Goal: Task Accomplishment & Management: Manage account settings

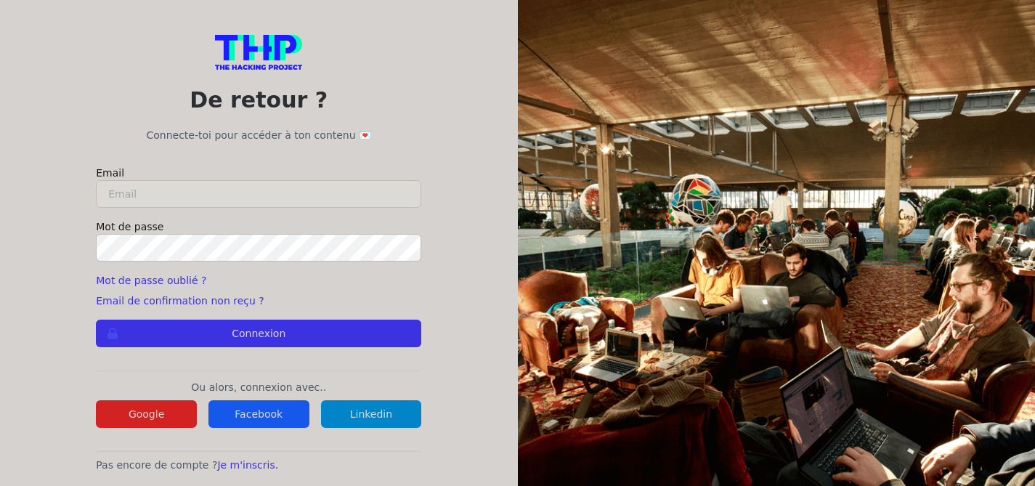
type input "tchdesigner@gmail.com"
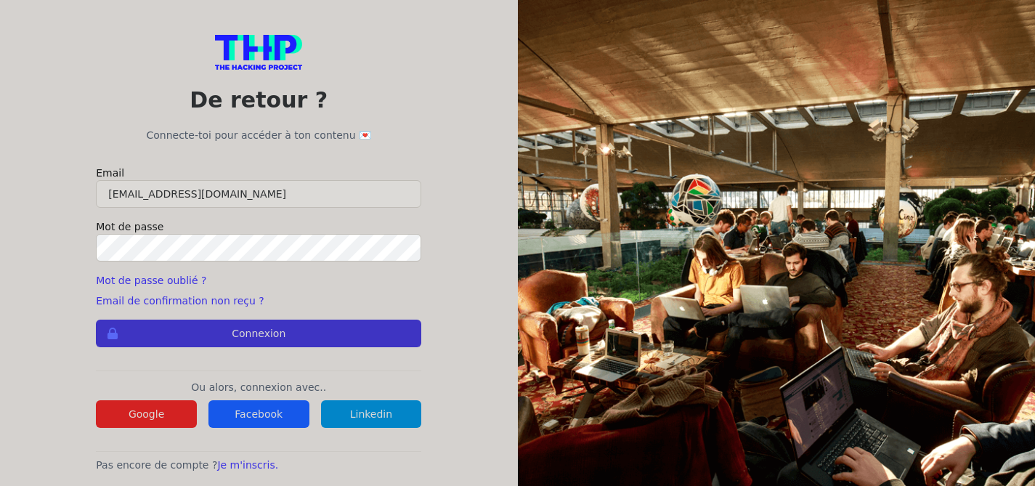
click at [311, 329] on button "Connexion" at bounding box center [258, 334] width 325 height 28
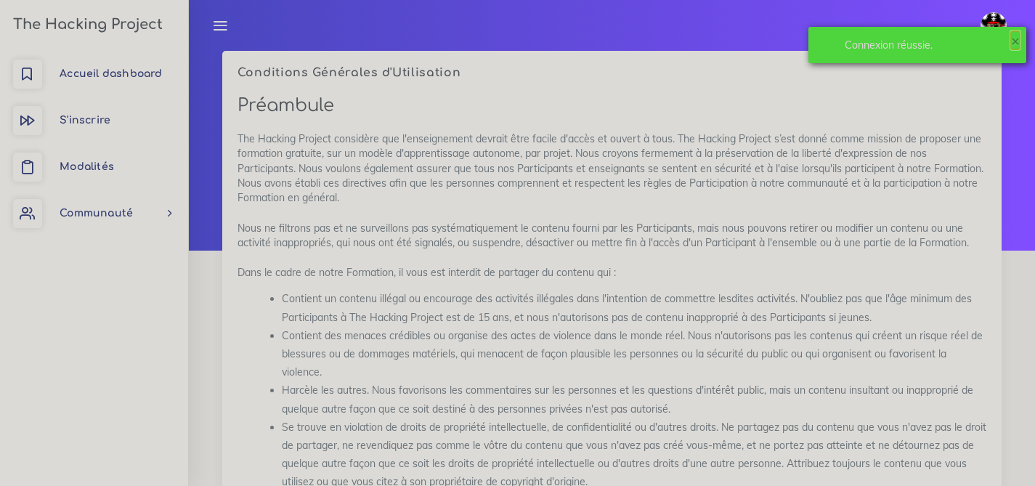
click at [1013, 38] on button "×" at bounding box center [1015, 40] width 9 height 15
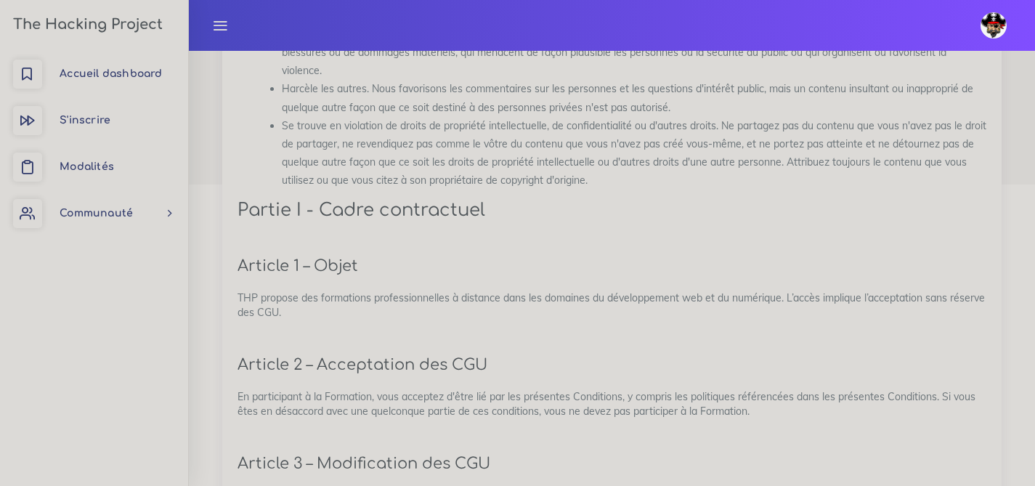
scroll to position [243, 0]
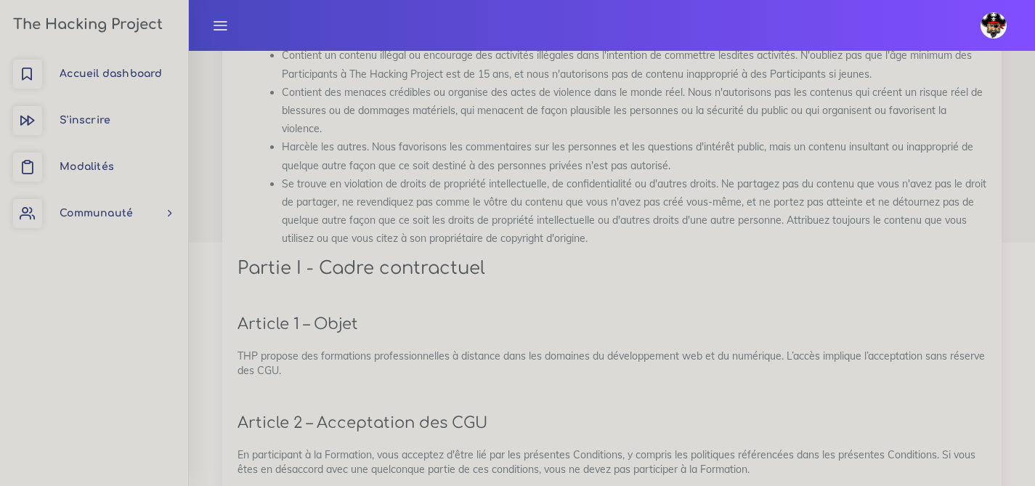
click at [221, 25] on icon at bounding box center [220, 25] width 16 height 16
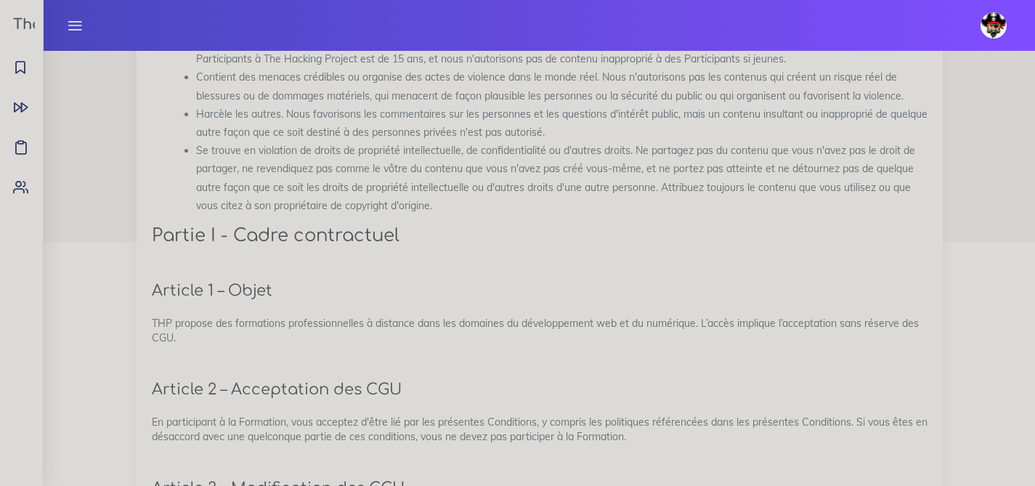
click at [83, 19] on link at bounding box center [75, 25] width 36 height 51
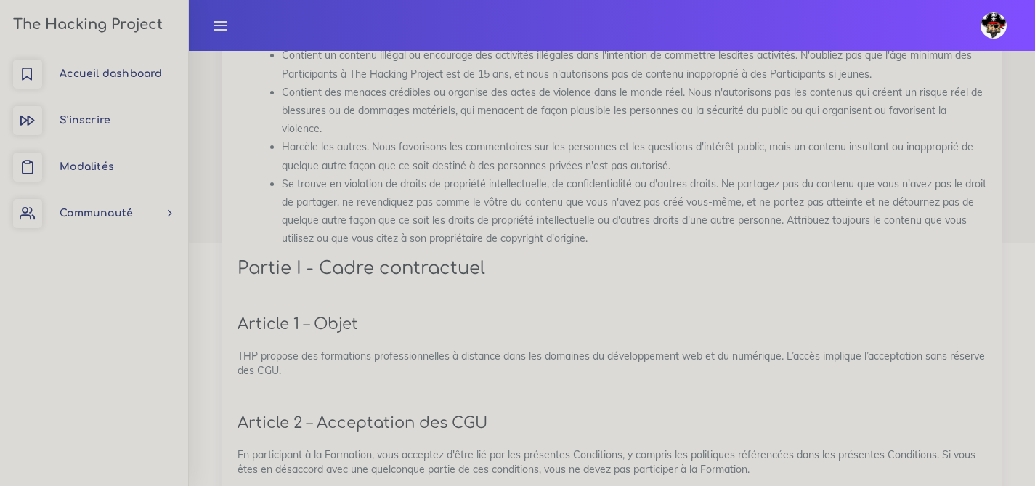
click at [995, 30] on img at bounding box center [993, 25] width 26 height 26
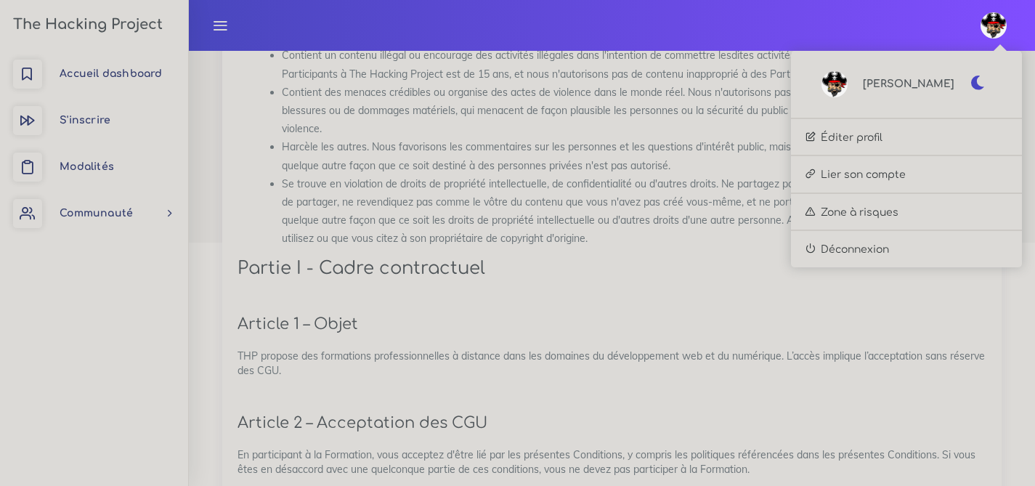
click at [927, 82] on span "[PERSON_NAME]" at bounding box center [909, 84] width 92 height 17
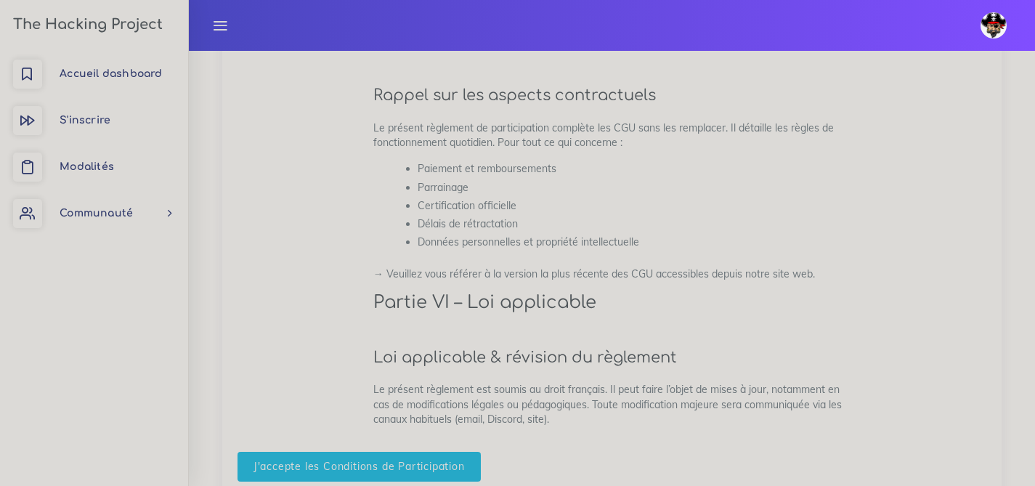
scroll to position [3744, 0]
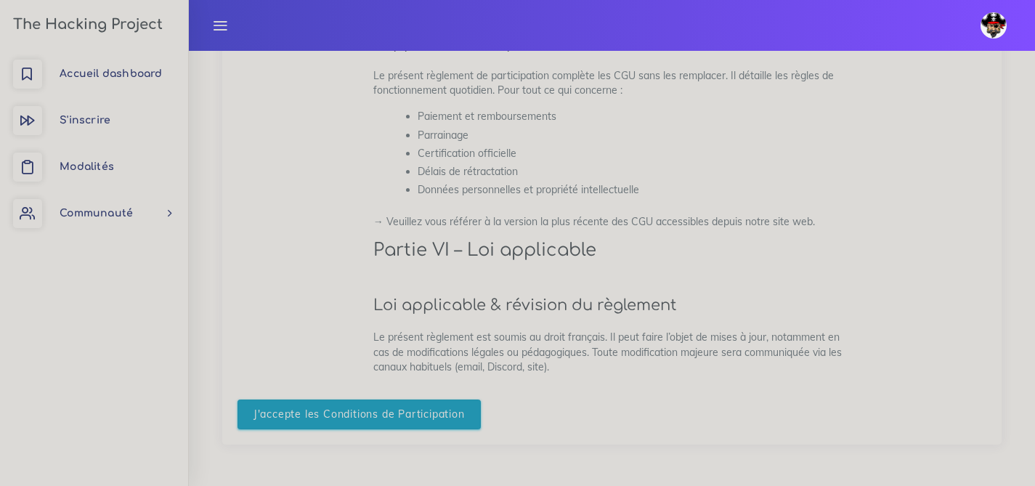
click at [361, 423] on input "J'accepte les Conditions de Participation" at bounding box center [358, 414] width 243 height 30
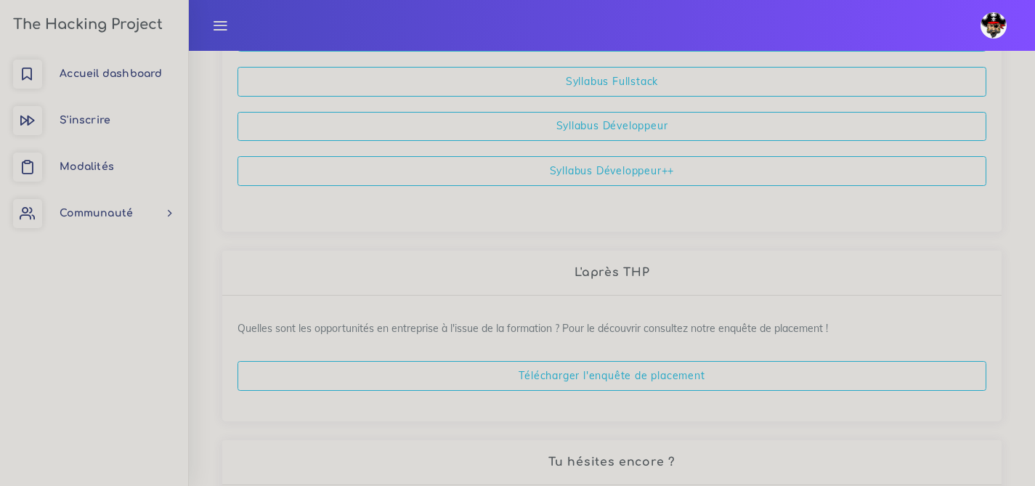
scroll to position [491, 0]
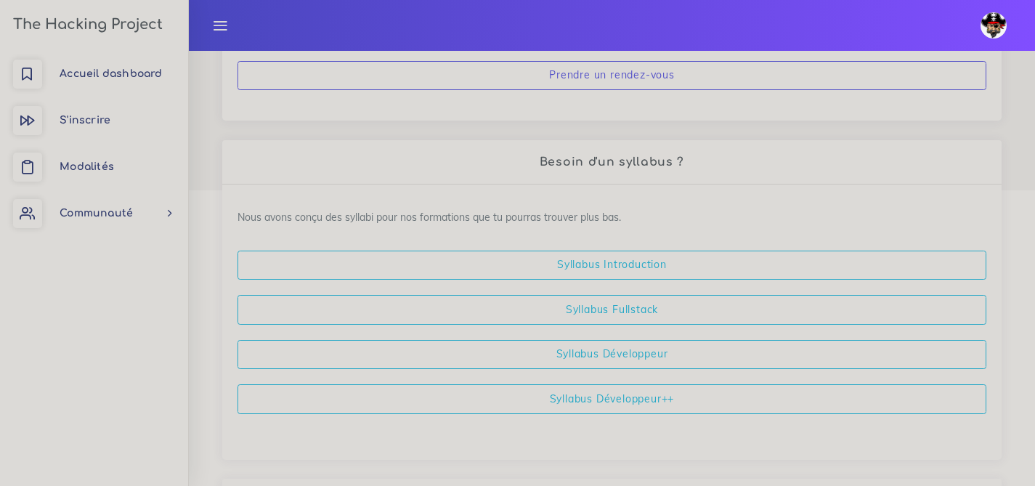
drag, startPoint x: 1035, startPoint y: 37, endPoint x: 1021, endPoint y: 148, distance: 112.0
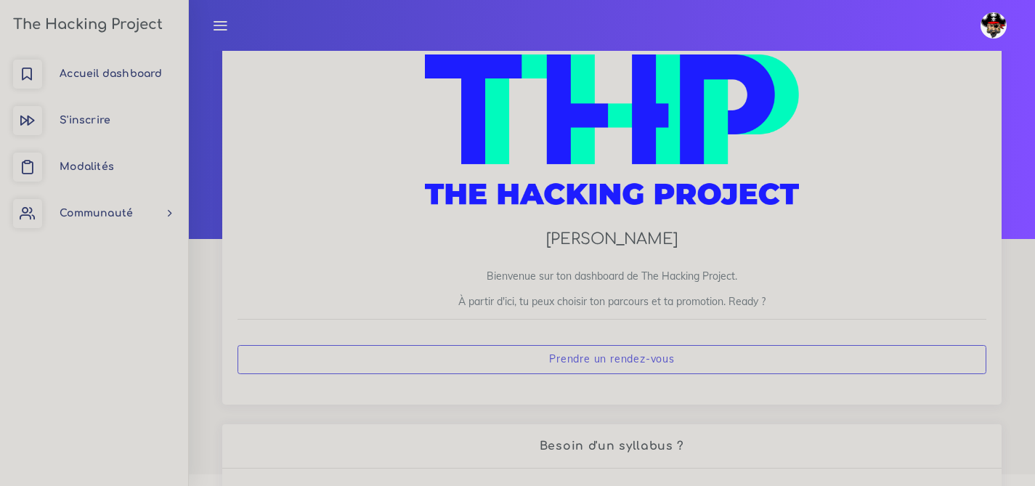
scroll to position [0, 0]
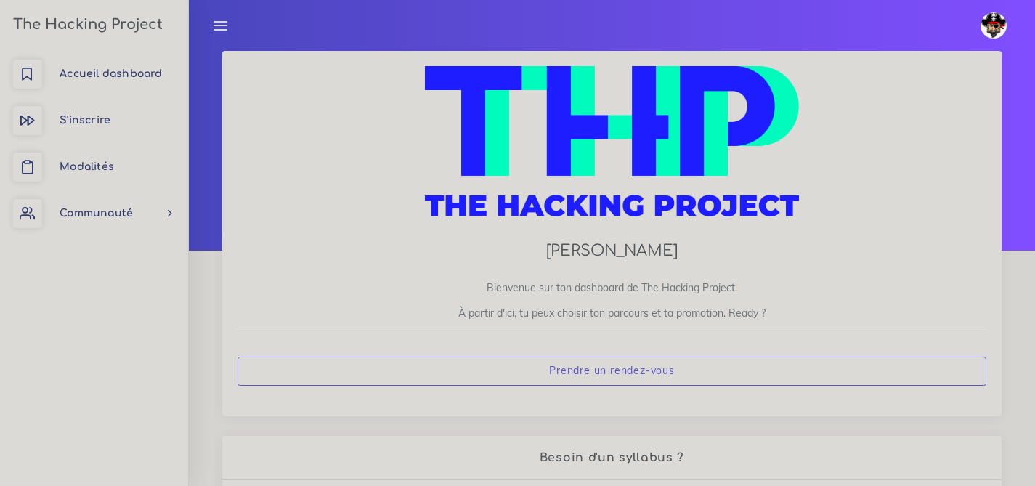
click at [996, 26] on img at bounding box center [993, 25] width 26 height 26
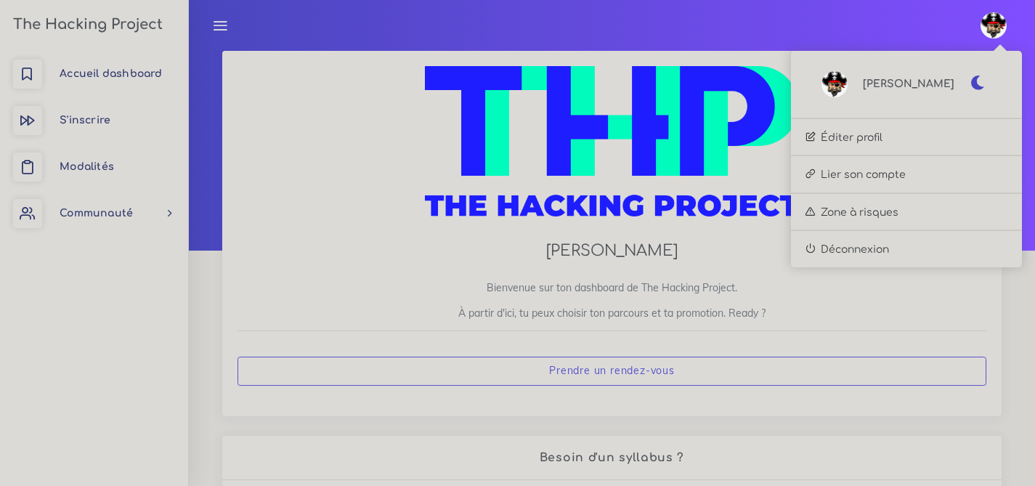
click at [954, 88] on div "[PERSON_NAME]" at bounding box center [906, 84] width 231 height 57
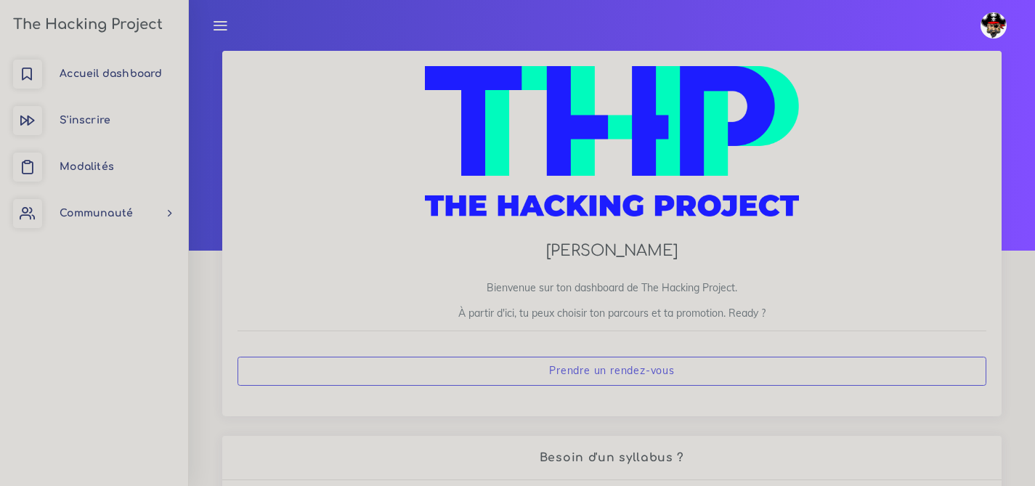
click at [993, 28] on img at bounding box center [993, 25] width 26 height 26
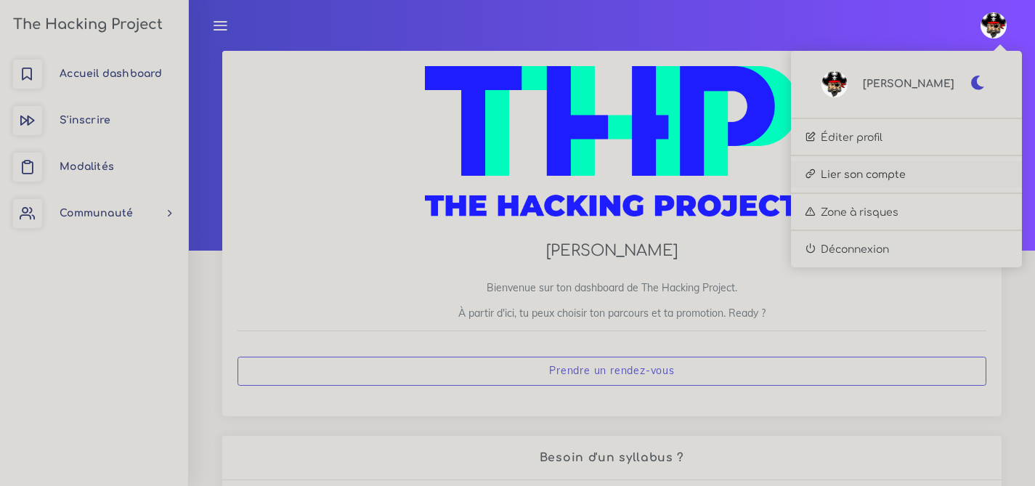
click at [917, 177] on link "Lier son compte" at bounding box center [906, 174] width 231 height 26
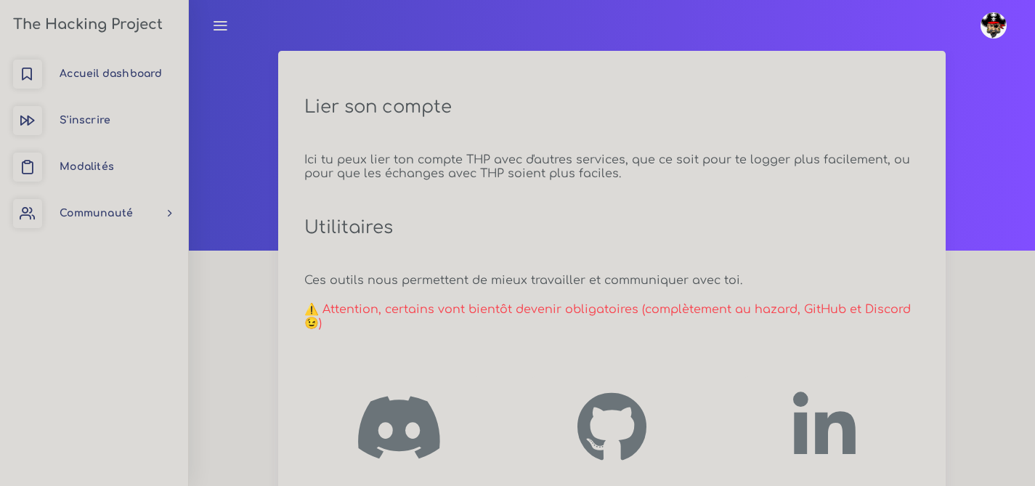
drag, startPoint x: 1043, startPoint y: 86, endPoint x: 1045, endPoint y: -28, distance: 113.3
click at [1034, 0] on html "[PERSON_NAME] Éditer profil Lier son compte Zone à risques Déconnexion The Hack…" at bounding box center [517, 243] width 1035 height 486
click at [993, 24] on img at bounding box center [993, 25] width 26 height 26
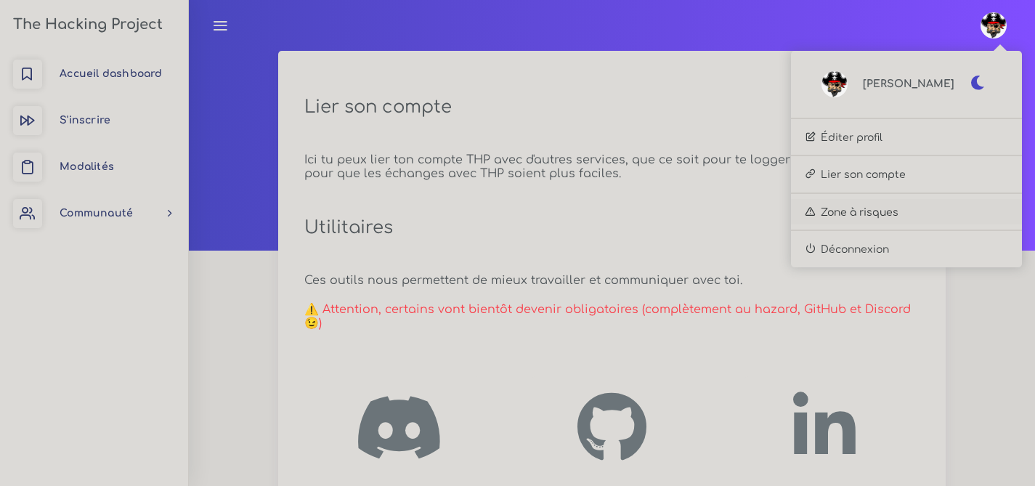
click at [908, 207] on link "Zone à risques" at bounding box center [906, 212] width 231 height 26
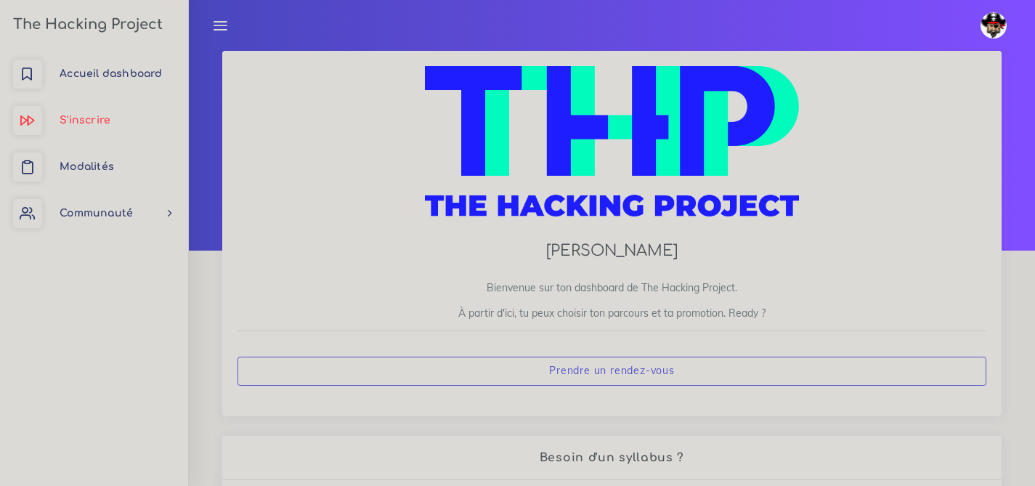
click at [83, 125] on span "S'inscrire" at bounding box center [85, 120] width 51 height 11
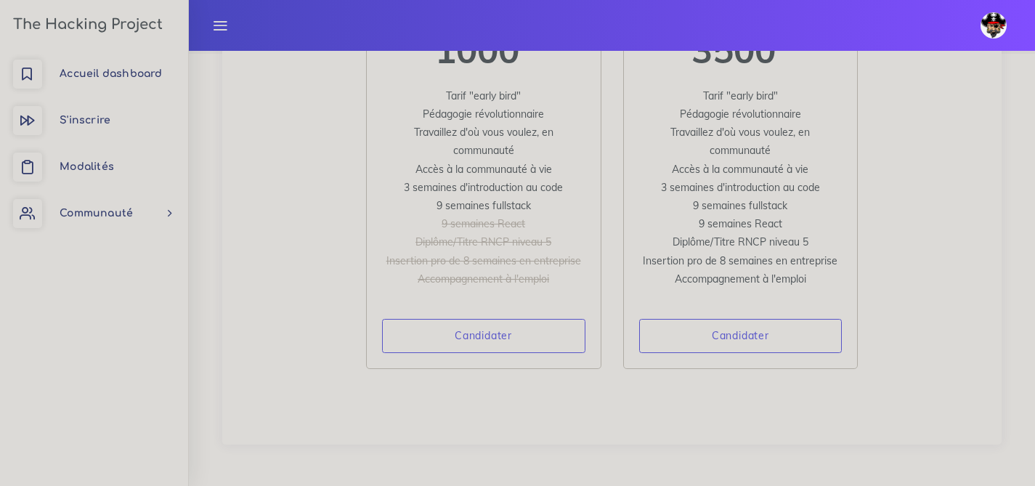
scroll to position [42, 0]
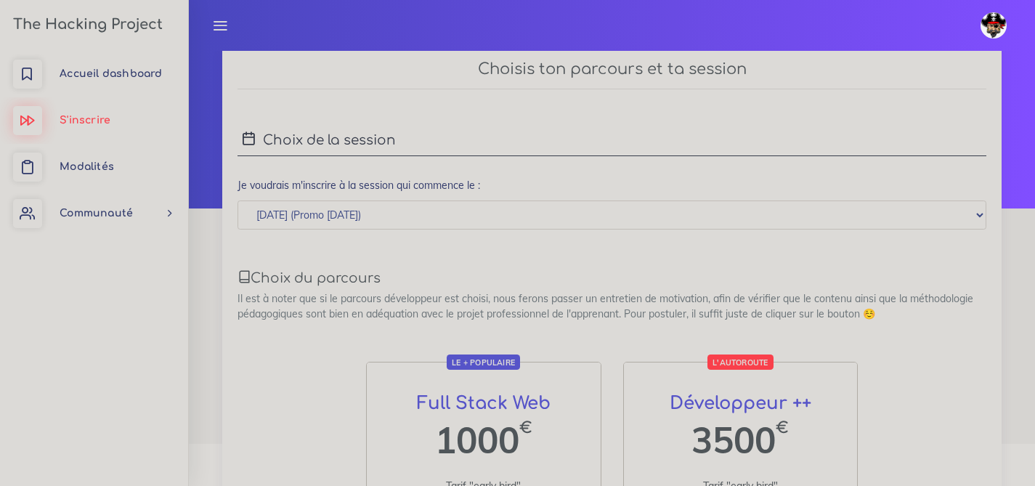
click at [95, 118] on span "S'inscrire" at bounding box center [85, 120] width 51 height 11
click at [89, 163] on span "Modalités" at bounding box center [87, 166] width 54 height 11
click at [90, 162] on span "Modalités" at bounding box center [87, 166] width 54 height 11
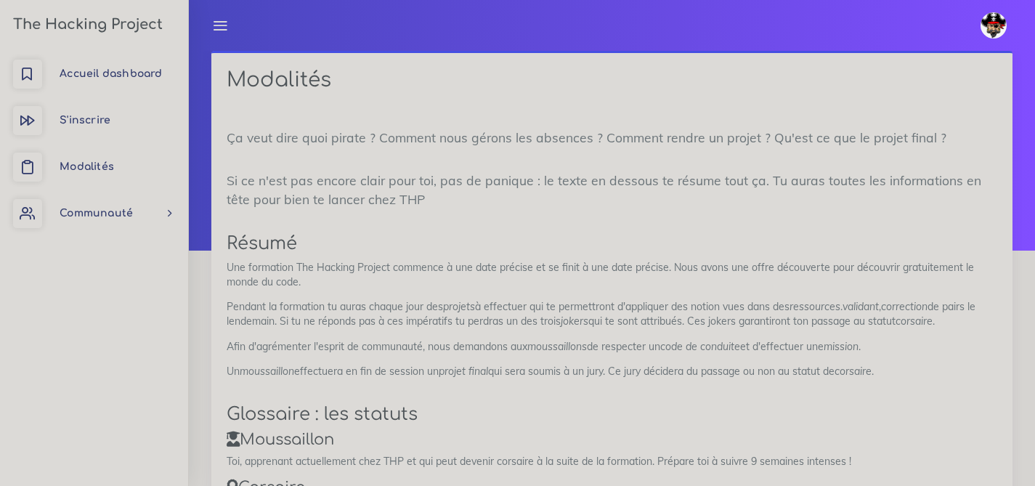
drag, startPoint x: 1036, startPoint y: 31, endPoint x: 1038, endPoint y: -84, distance: 115.5
click at [1034, 0] on html "[PERSON_NAME] Éditer profil Lier son compte Zone à risques Déconnexion The Hack…" at bounding box center [517, 243] width 1035 height 486
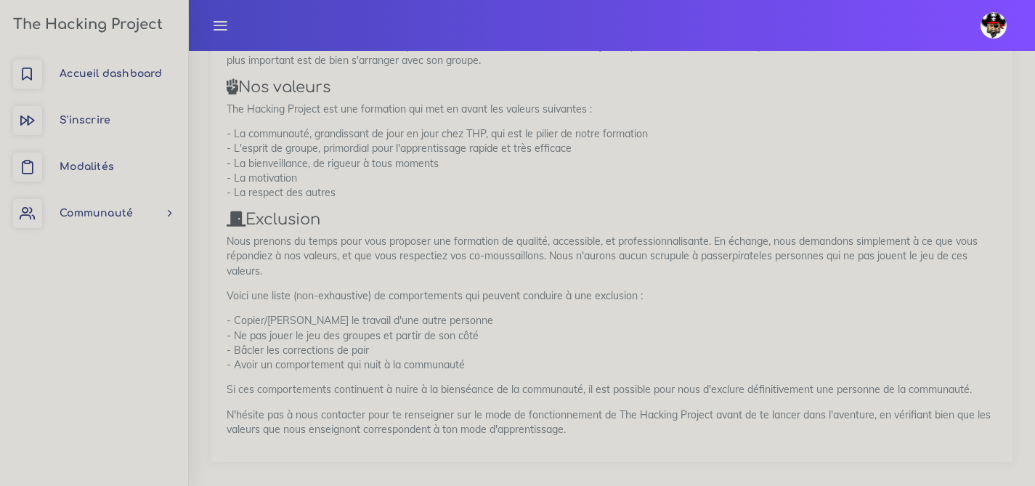
scroll to position [2028, 0]
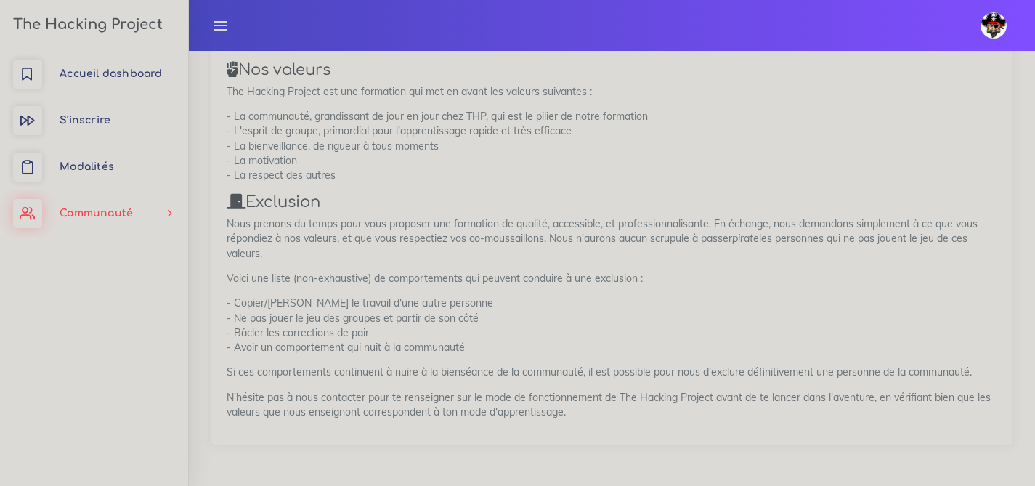
click at [118, 216] on span "Communauté" at bounding box center [96, 213] width 73 height 11
click at [104, 181] on link "Modalités" at bounding box center [94, 167] width 188 height 46
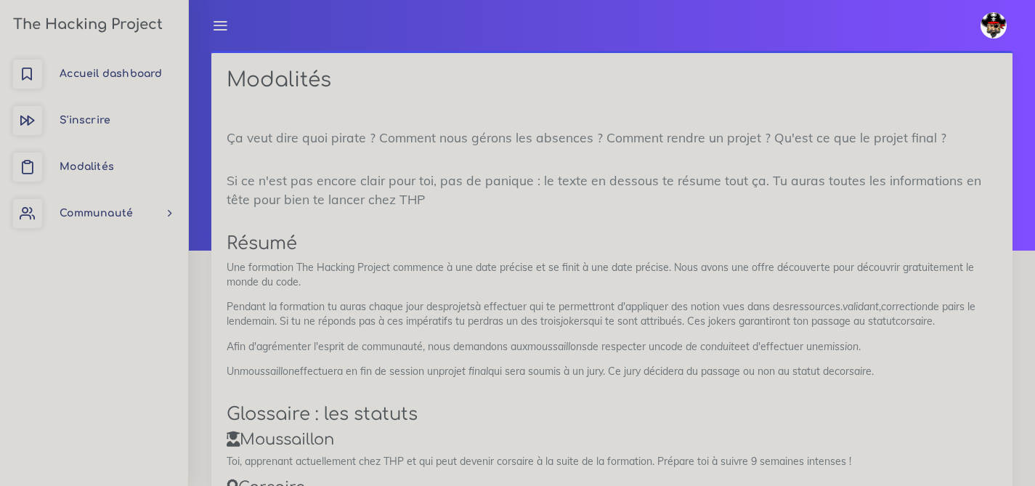
click at [220, 23] on icon at bounding box center [220, 25] width 16 height 16
